Goal: Obtain resource: Obtain resource

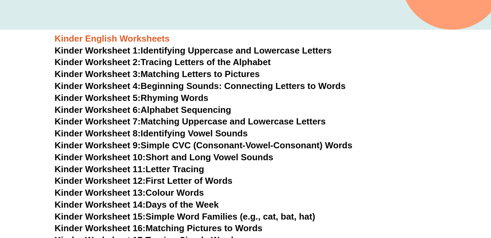
scroll to position [230, 0]
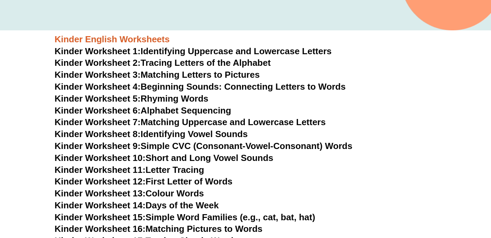
click at [183, 51] on link "Kinder Worksheet 1: Identifying Uppercase and Lowercase Letters" at bounding box center [193, 51] width 277 height 10
click at [154, 64] on link "Kinder Worksheet 2: Tracing Letters of the Alphabet" at bounding box center [163, 63] width 216 height 10
click at [144, 75] on link "Kinder Worksheet 3: Matching Letters to Pictures" at bounding box center [157, 75] width 205 height 10
click at [182, 89] on link "Kinder Worksheet 4: Beginning Sounds: Connecting Letters to Words" at bounding box center [200, 86] width 291 height 10
click at [183, 101] on link "Kinder Worksheet 5: Rhyming Words" at bounding box center [132, 98] width 154 height 10
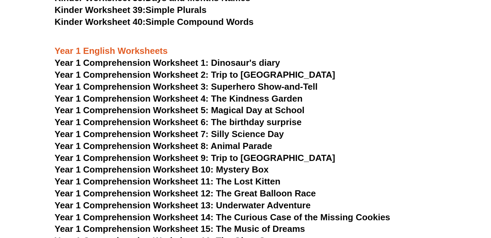
scroll to position [706, 0]
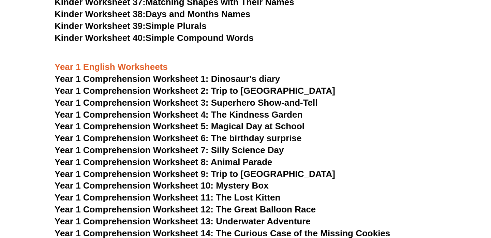
click at [190, 78] on span "Year 1 Comprehension Worksheet 1: Dinosaur's diary" at bounding box center [167, 79] width 225 height 10
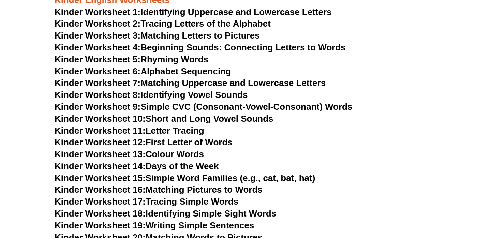
scroll to position [233, 0]
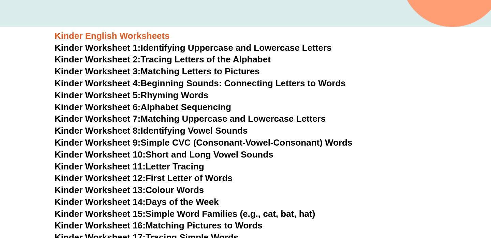
click at [251, 46] on link "Kinder Worksheet 1: Identifying Uppercase and Lowercase Letters" at bounding box center [193, 48] width 277 height 10
click at [211, 73] on link "Kinder Worksheet 3: Matching Letters to Pictures" at bounding box center [157, 71] width 205 height 10
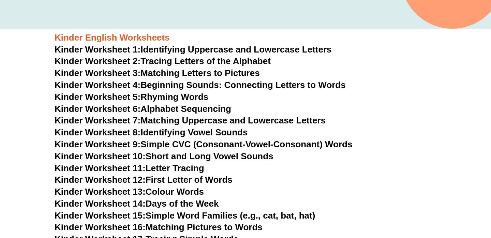
click at [222, 106] on link "Kinder Worksheet 6: Alphabet Sequencing" at bounding box center [143, 109] width 177 height 10
click at [199, 95] on link "Kinder Worksheet 5: Rhyming Words" at bounding box center [132, 97] width 154 height 10
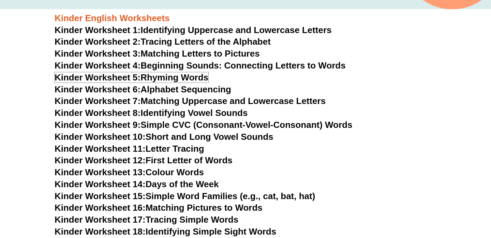
scroll to position [259, 0]
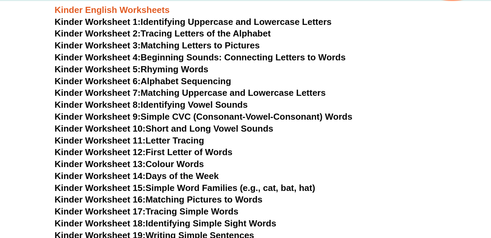
click at [169, 140] on link "Kinder Worksheet 11: Letter Tracing" at bounding box center [130, 140] width 150 height 10
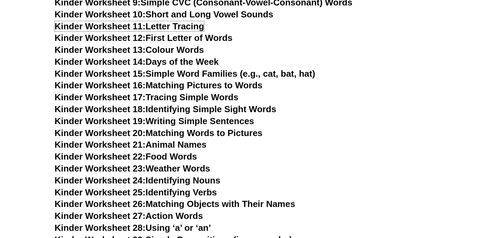
scroll to position [374, 0]
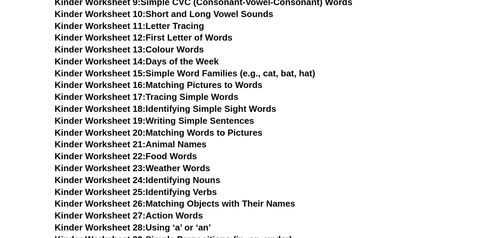
click at [195, 88] on link "Kinder Worksheet 16: Matching Pictures to Words" at bounding box center [159, 85] width 208 height 10
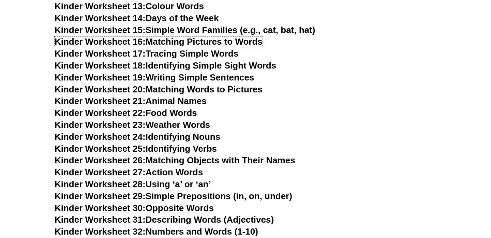
scroll to position [425, 0]
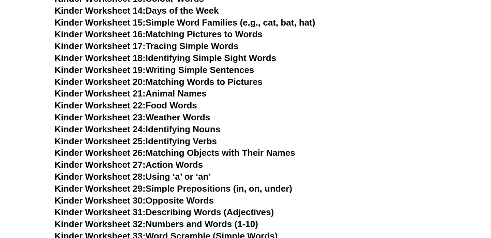
click at [187, 92] on link "Kinder Worksheet 21: Animal Names" at bounding box center [131, 93] width 152 height 10
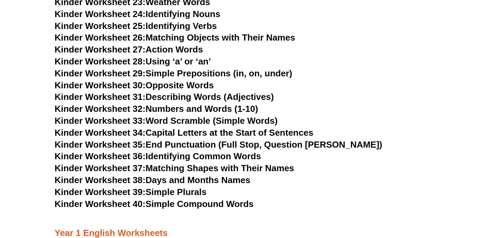
scroll to position [541, 0]
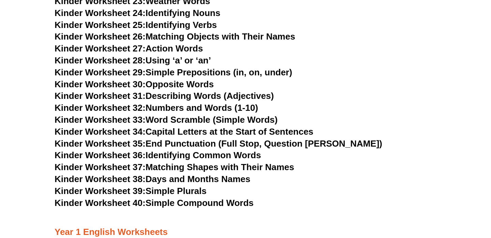
click at [206, 108] on link "Kinder Worksheet 32: Numbers and Words (1-10)" at bounding box center [156, 108] width 203 height 10
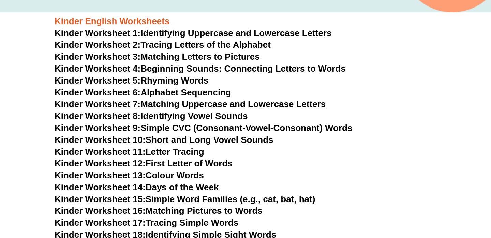
scroll to position [243, 0]
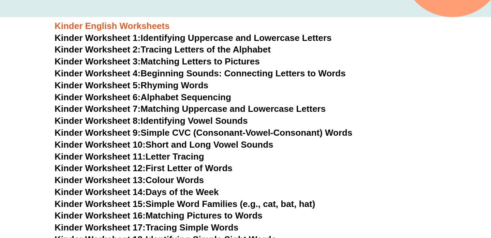
click at [209, 100] on link "Kinder Worksheet 6: Alphabet Sequencing" at bounding box center [143, 97] width 177 height 10
click at [224, 123] on link "Kinder Worksheet 8: Identifying Vowel Sounds" at bounding box center [151, 121] width 193 height 10
click at [211, 72] on link "Kinder Worksheet 4: Beginning Sounds: Connecting Letters to Words" at bounding box center [200, 73] width 291 height 10
click at [216, 63] on link "Kinder Worksheet 3: Matching Letters to Pictures" at bounding box center [157, 61] width 205 height 10
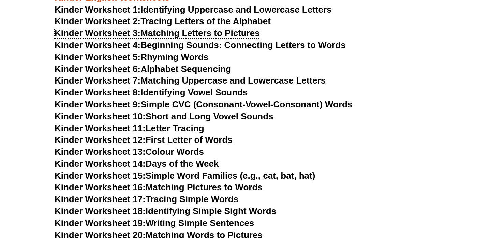
scroll to position [272, 0]
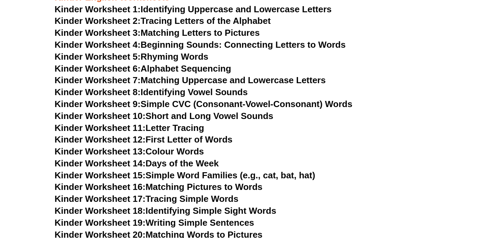
click at [189, 106] on link "Kinder Worksheet 9: Simple CVC (Consonant-Vowel-Consonant) Words" at bounding box center [203, 104] width 297 height 10
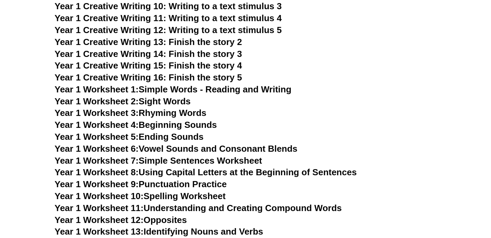
scroll to position [1120, 0]
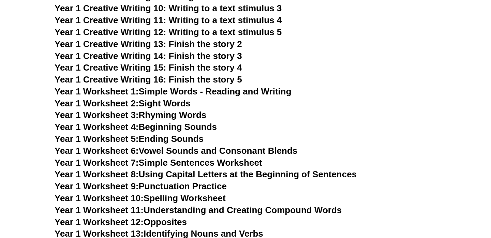
click at [245, 164] on link "Year 1 Worksheet 7: Simple Sentences Worksheet" at bounding box center [159, 162] width 208 height 10
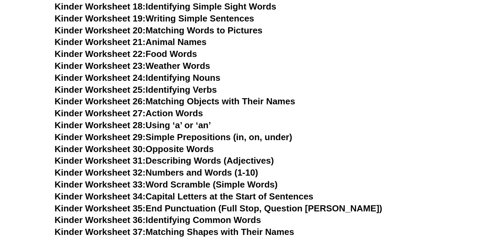
scroll to position [474, 0]
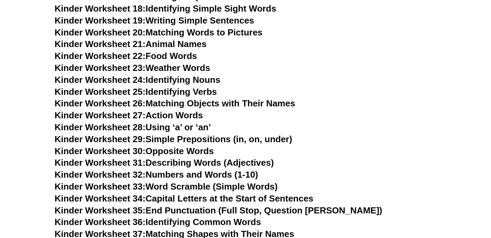
click at [229, 99] on link "Kinder Worksheet 26: Matching Objects with Their Names" at bounding box center [175, 103] width 241 height 10
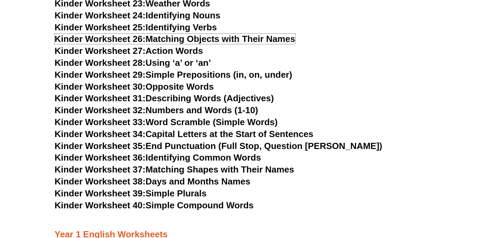
scroll to position [538, 0]
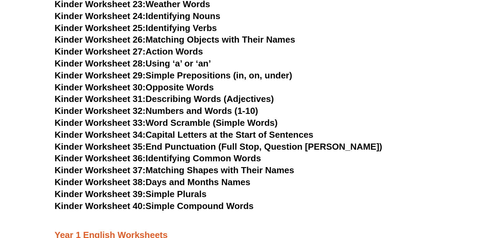
click at [205, 113] on link "Kinder Worksheet 32: Numbers and Words (1-10)" at bounding box center [156, 111] width 203 height 10
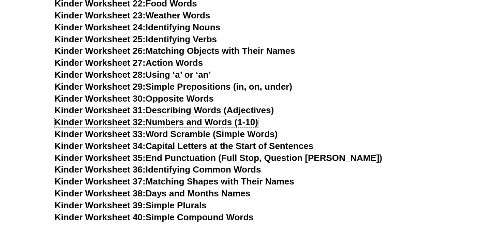
scroll to position [526, 0]
